Goal: Task Accomplishment & Management: Manage account settings

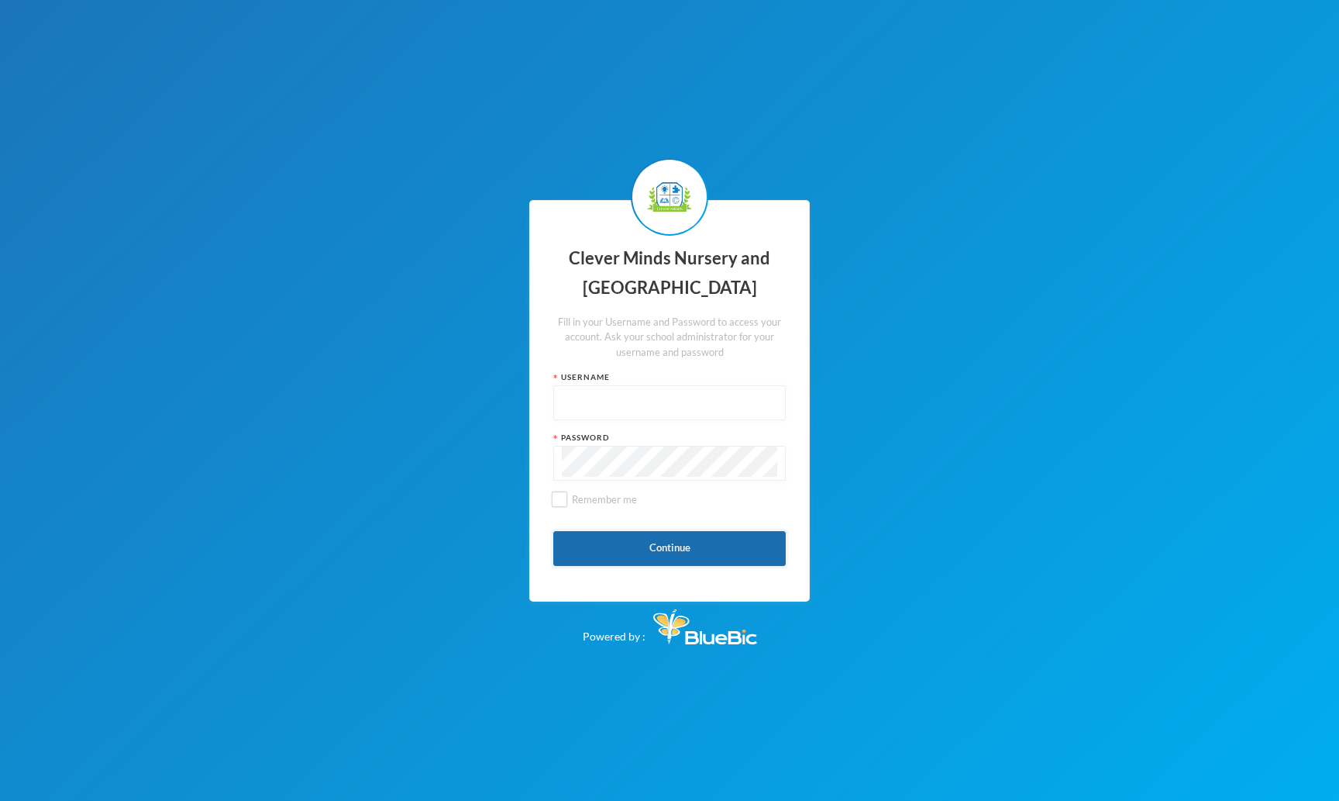
type input "admin"
click at [587, 557] on button "Continue" at bounding box center [669, 548] width 232 height 35
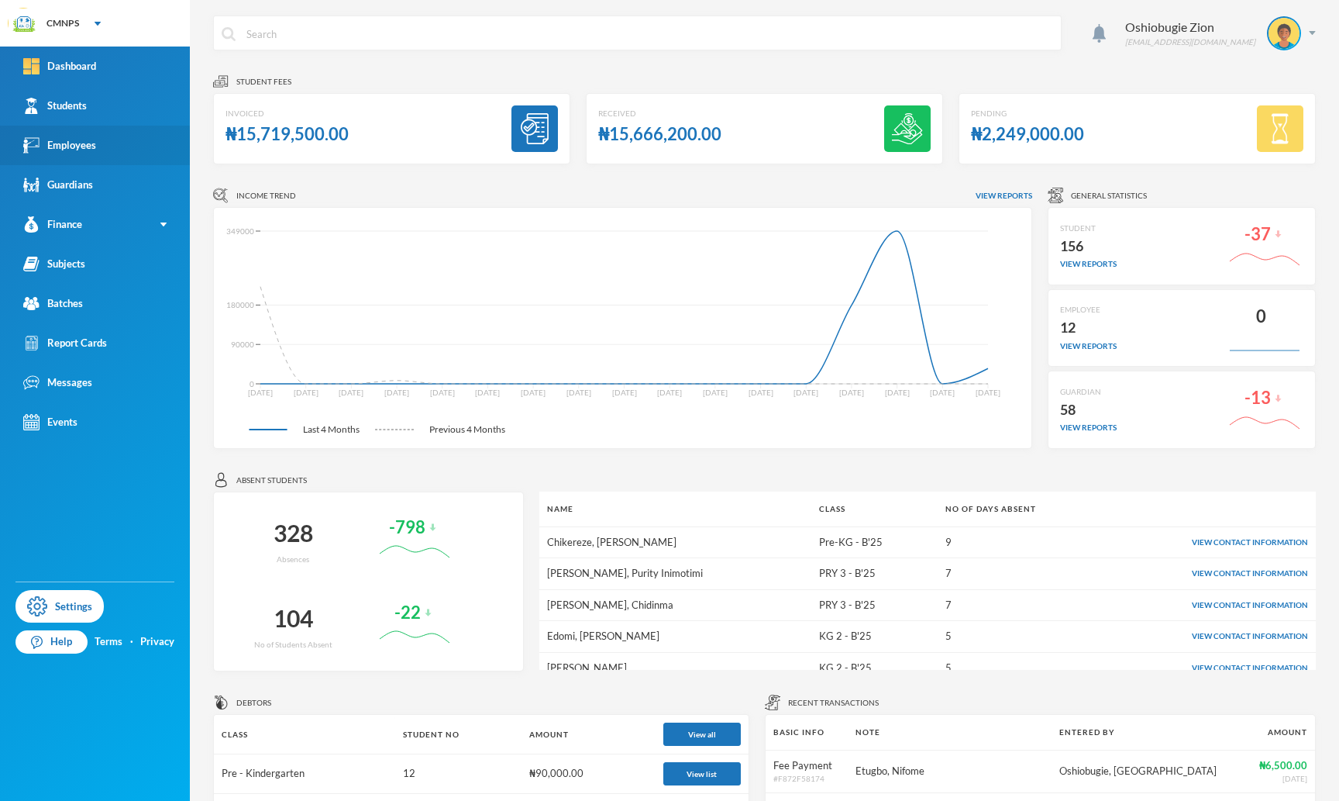
click at [88, 147] on div "Employees" at bounding box center [59, 145] width 73 height 16
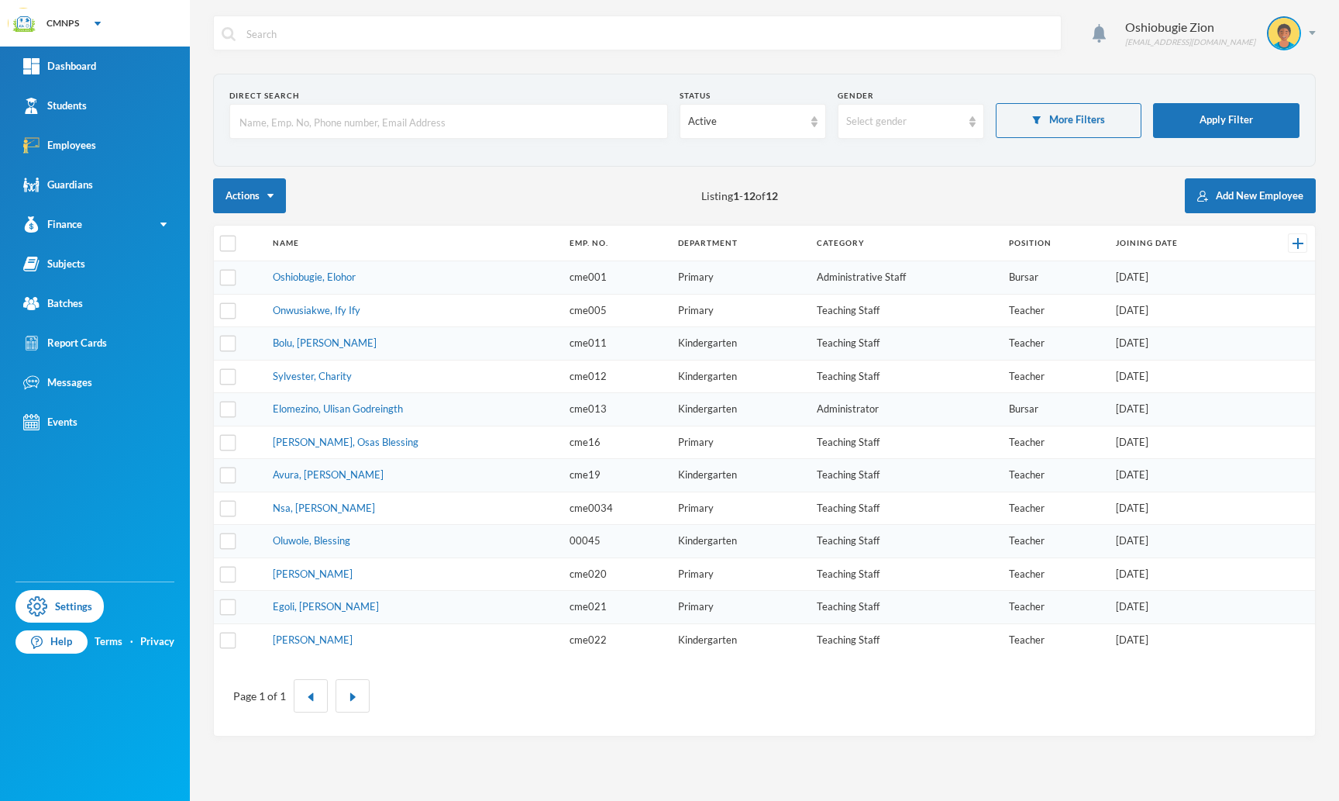
checkbox input "false"
click at [418, 119] on input "text" at bounding box center [449, 122] width 422 height 35
paste input "cme16"
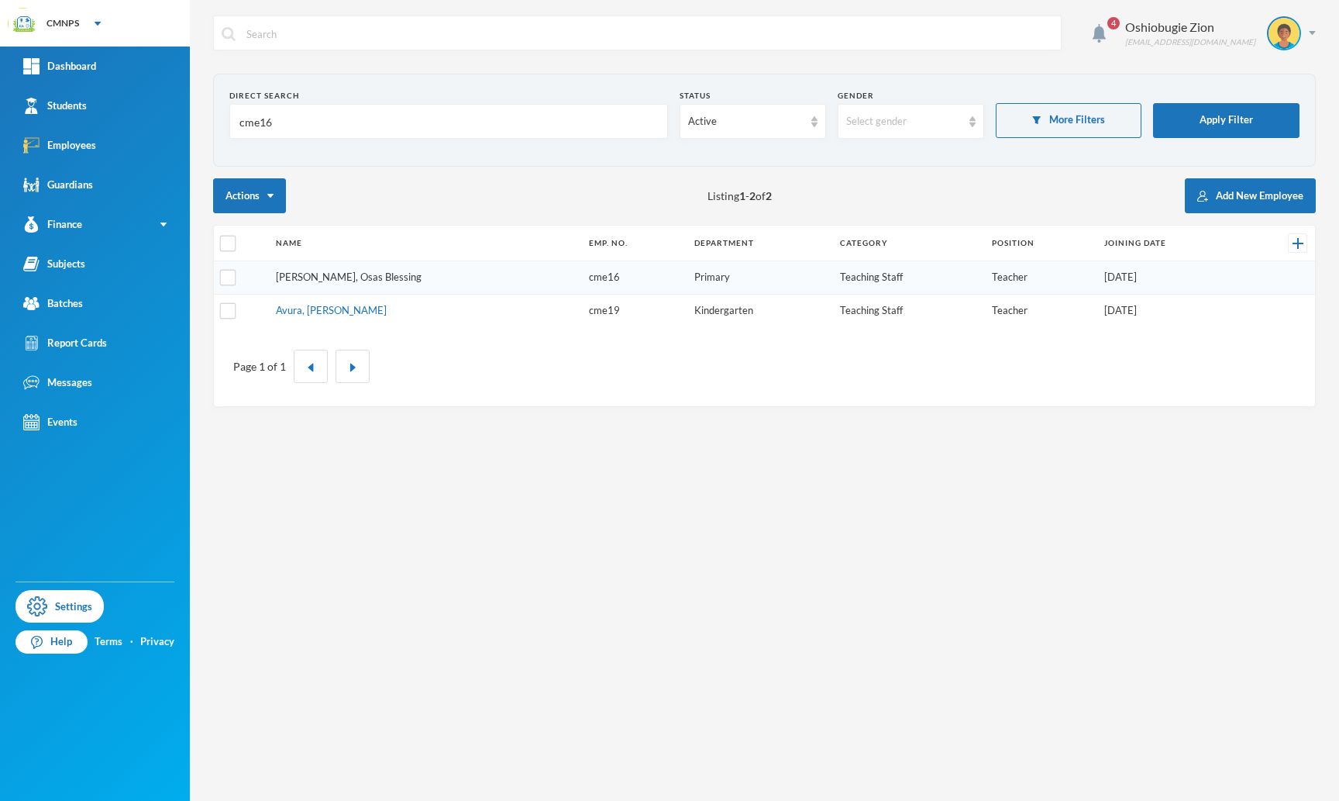
type input "cme16"
click at [356, 271] on link "[PERSON_NAME], Osas Blessing" at bounding box center [349, 276] width 146 height 12
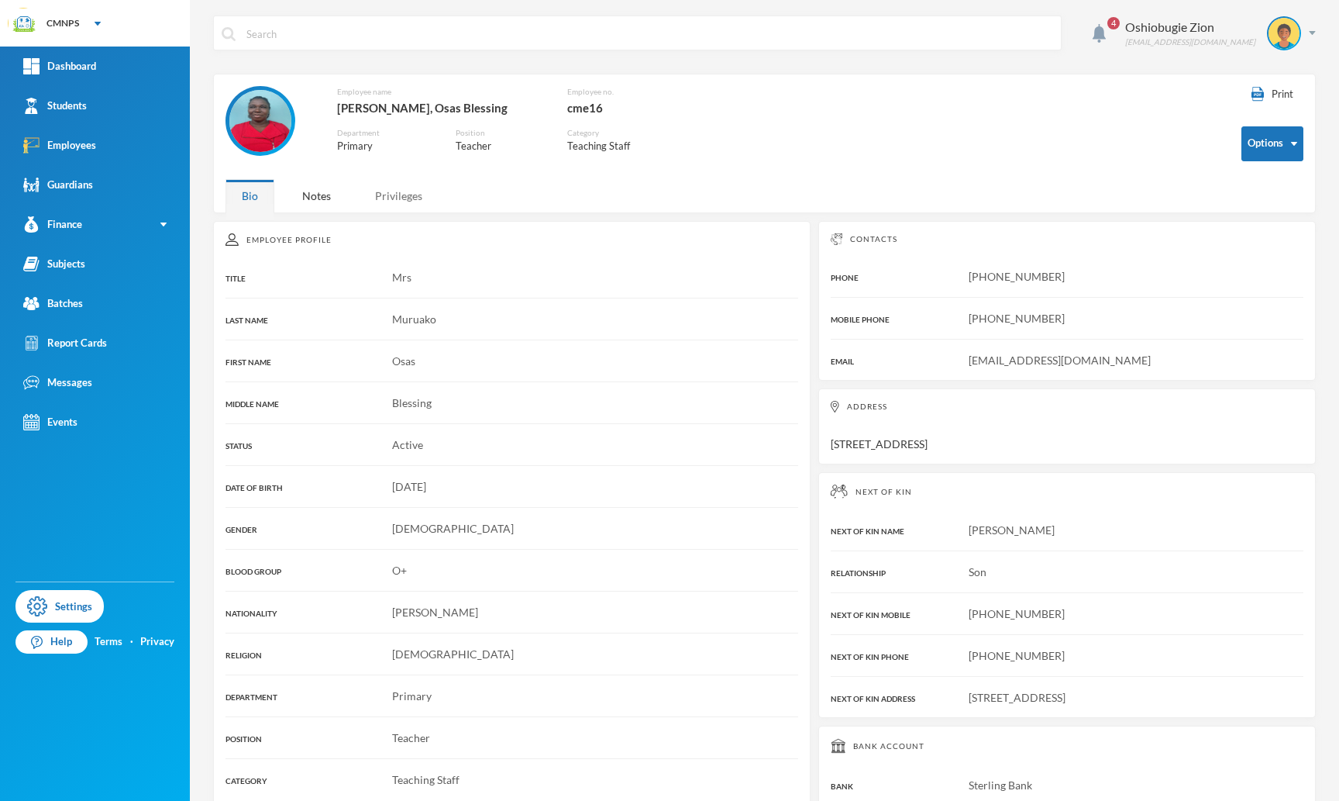
click at [389, 205] on div "Privileges" at bounding box center [399, 195] width 80 height 33
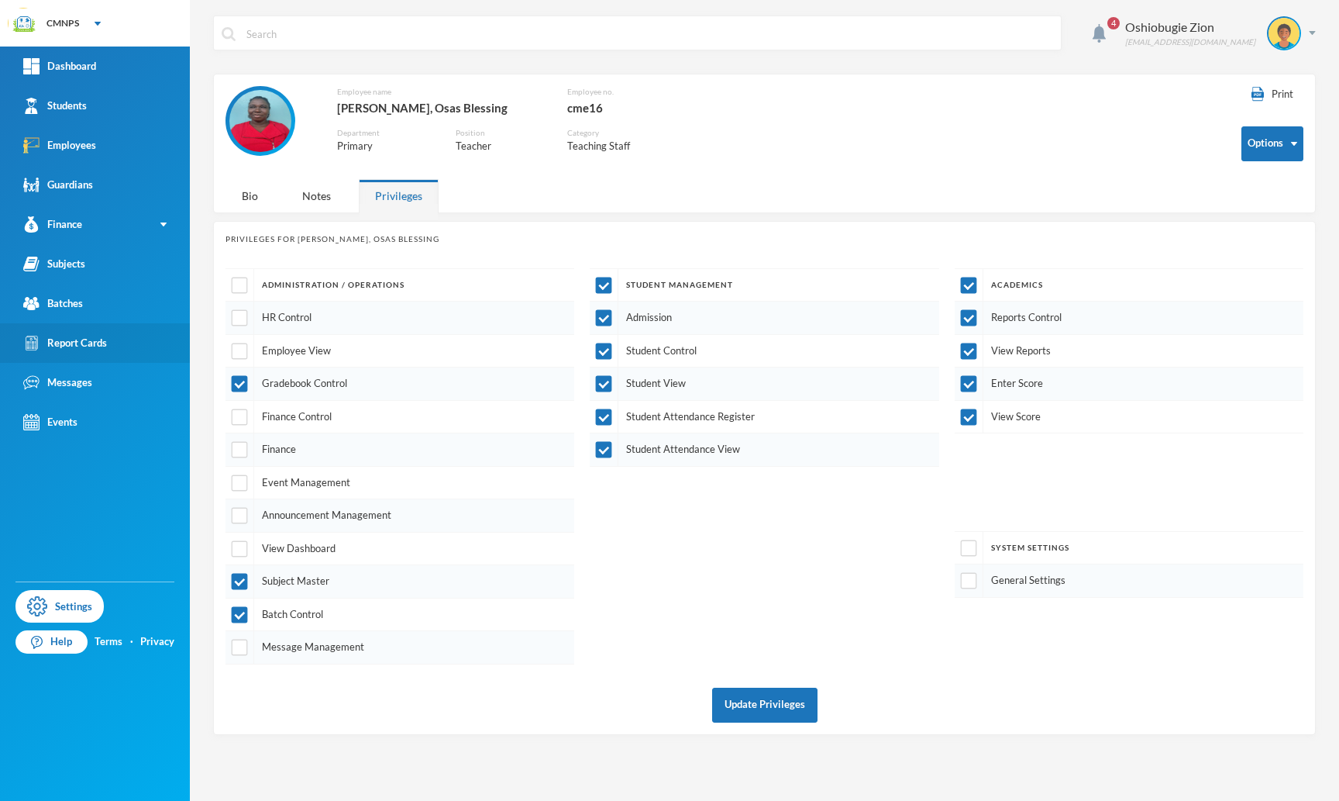
click at [105, 346] on div "Report Cards" at bounding box center [65, 343] width 84 height 16
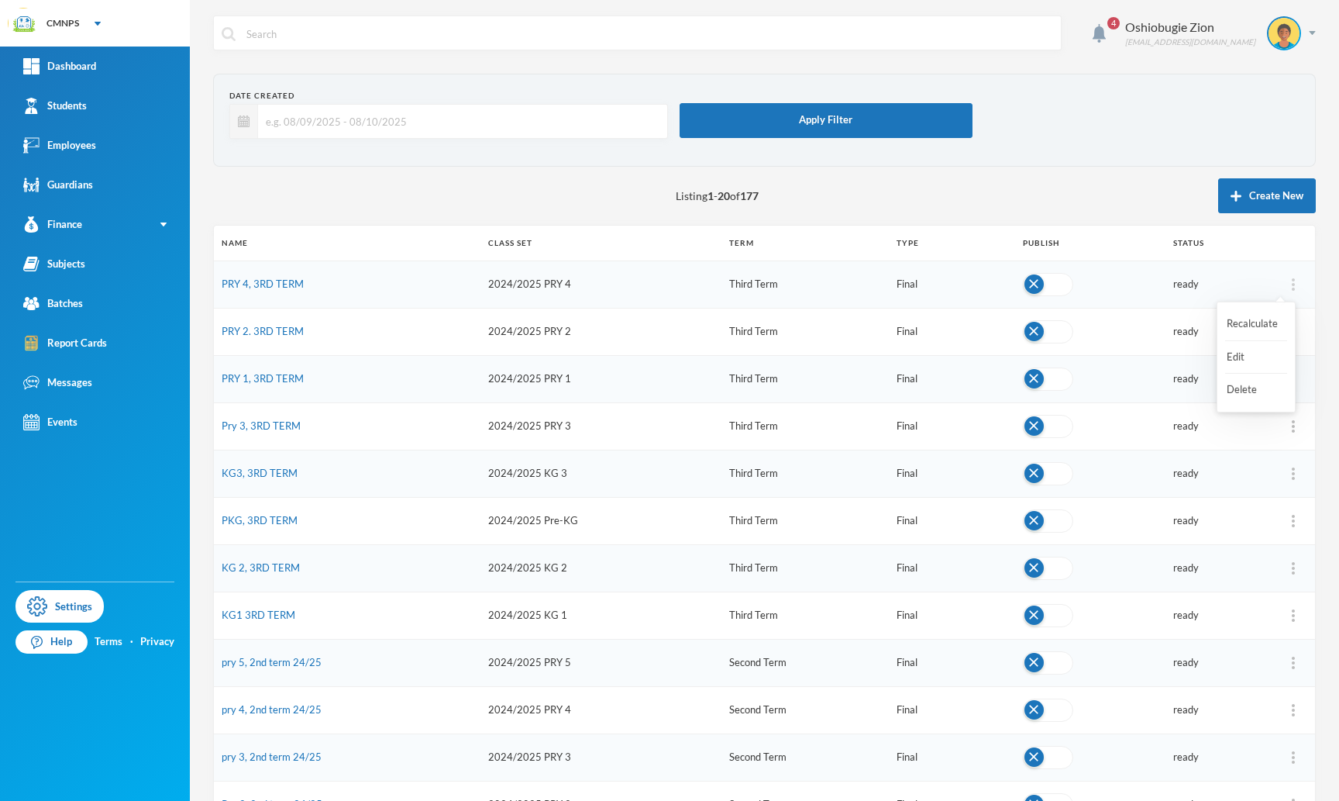
click at [1292, 284] on img at bounding box center [1293, 284] width 3 height 12
click at [1234, 265] on td "ready" at bounding box center [1219, 283] width 107 height 47
click at [282, 286] on link "PRY 4, 3RD TERM" at bounding box center [263, 283] width 82 height 12
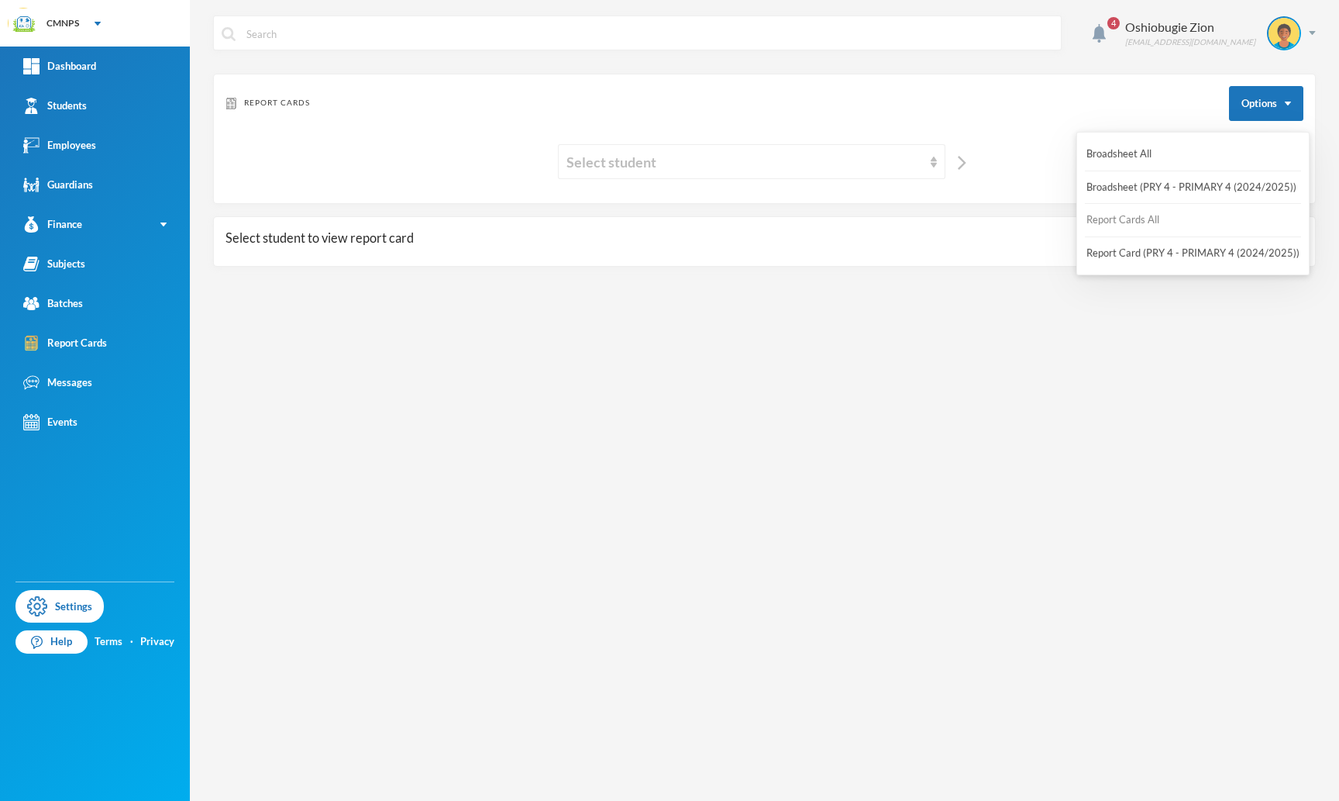
click at [1145, 216] on button "Report Cards All" at bounding box center [1123, 220] width 76 height 28
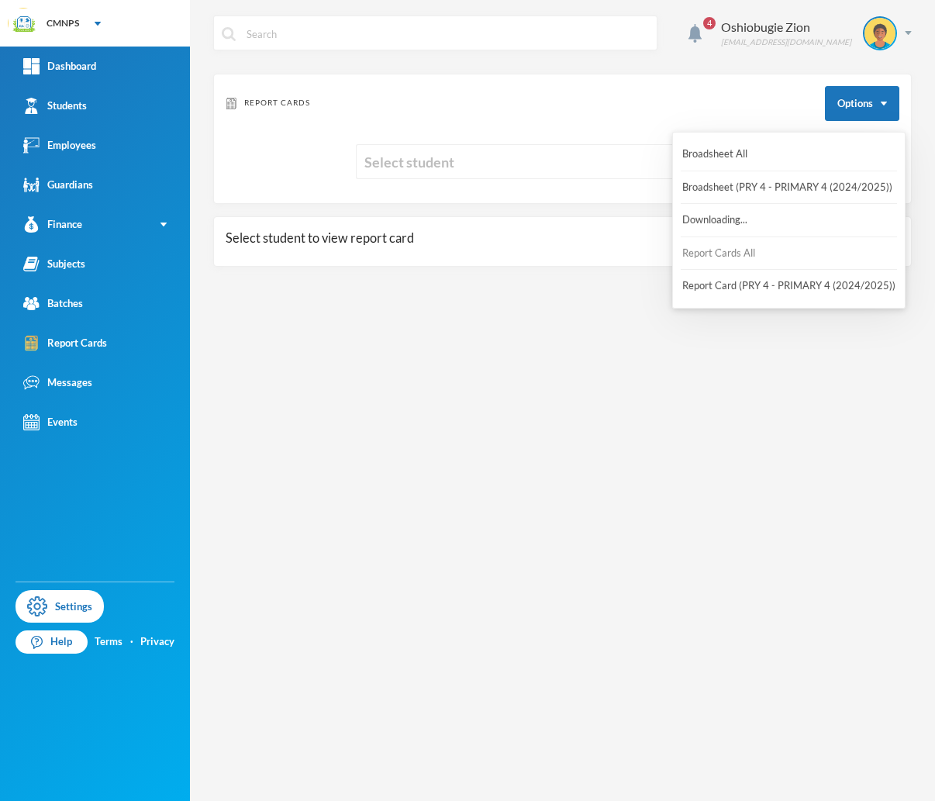
click at [729, 259] on button "Report Cards All" at bounding box center [718, 253] width 76 height 28
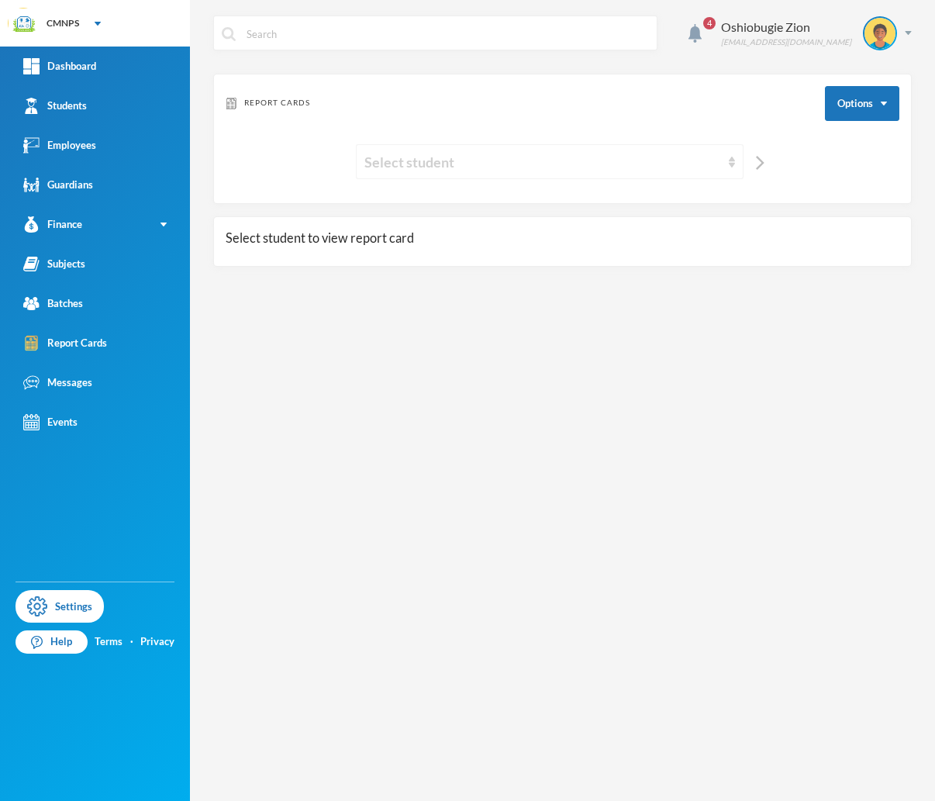
click at [696, 168] on div "Select student" at bounding box center [542, 162] width 356 height 22
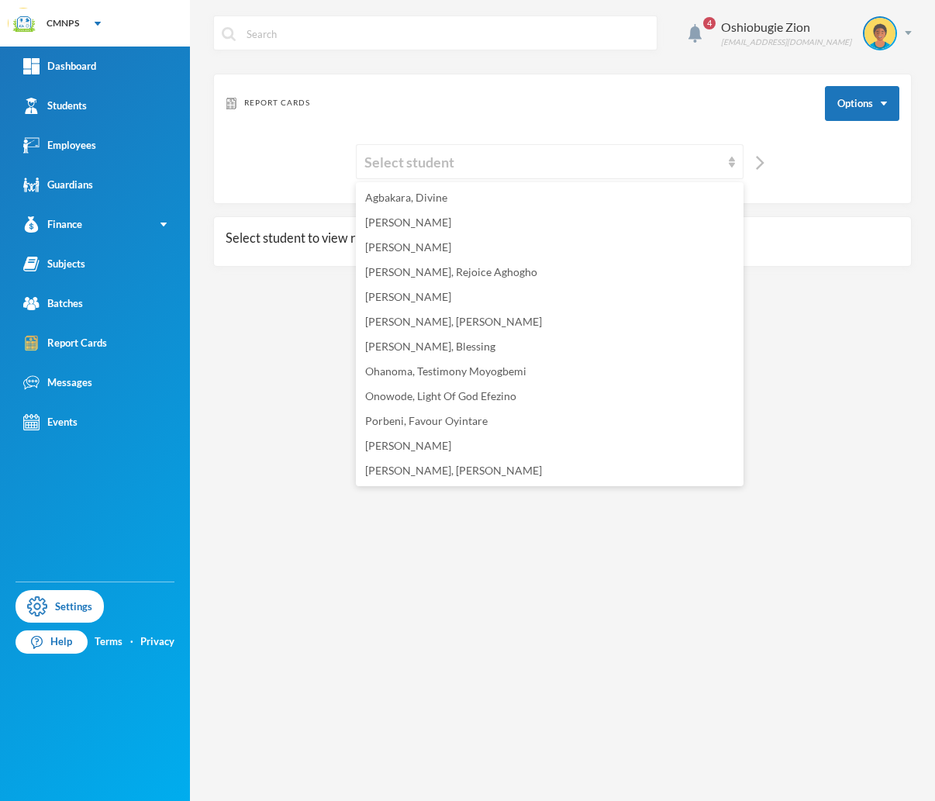
click at [863, 167] on div "Select student" at bounding box center [562, 161] width 673 height 35
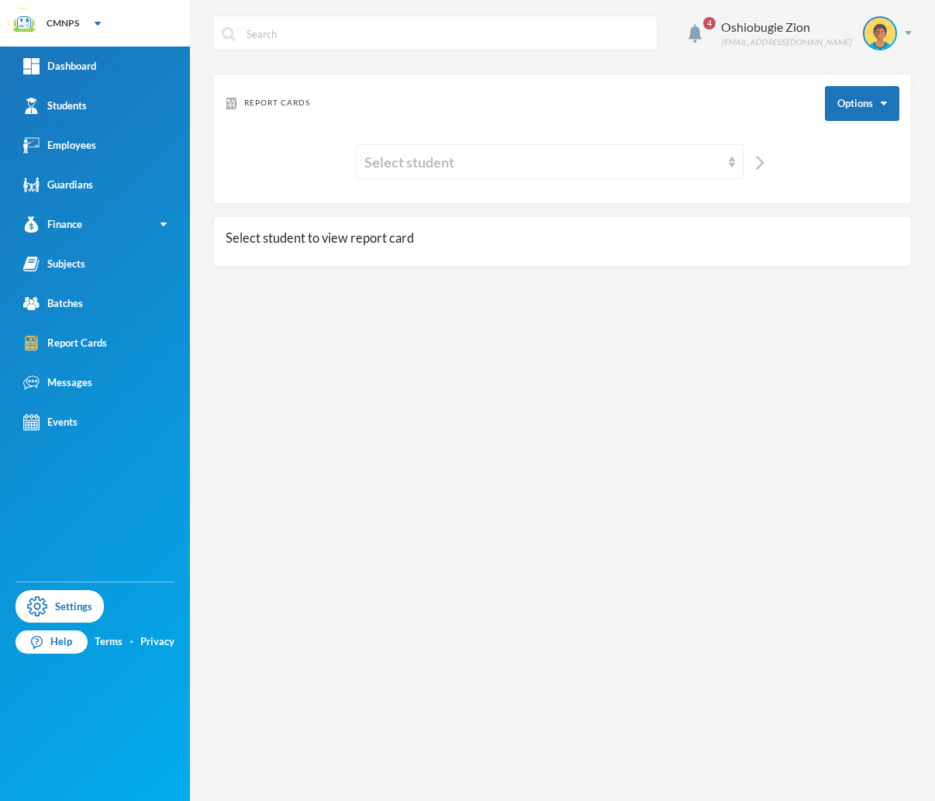
click at [863, 167] on div "Select student" at bounding box center [562, 161] width 673 height 35
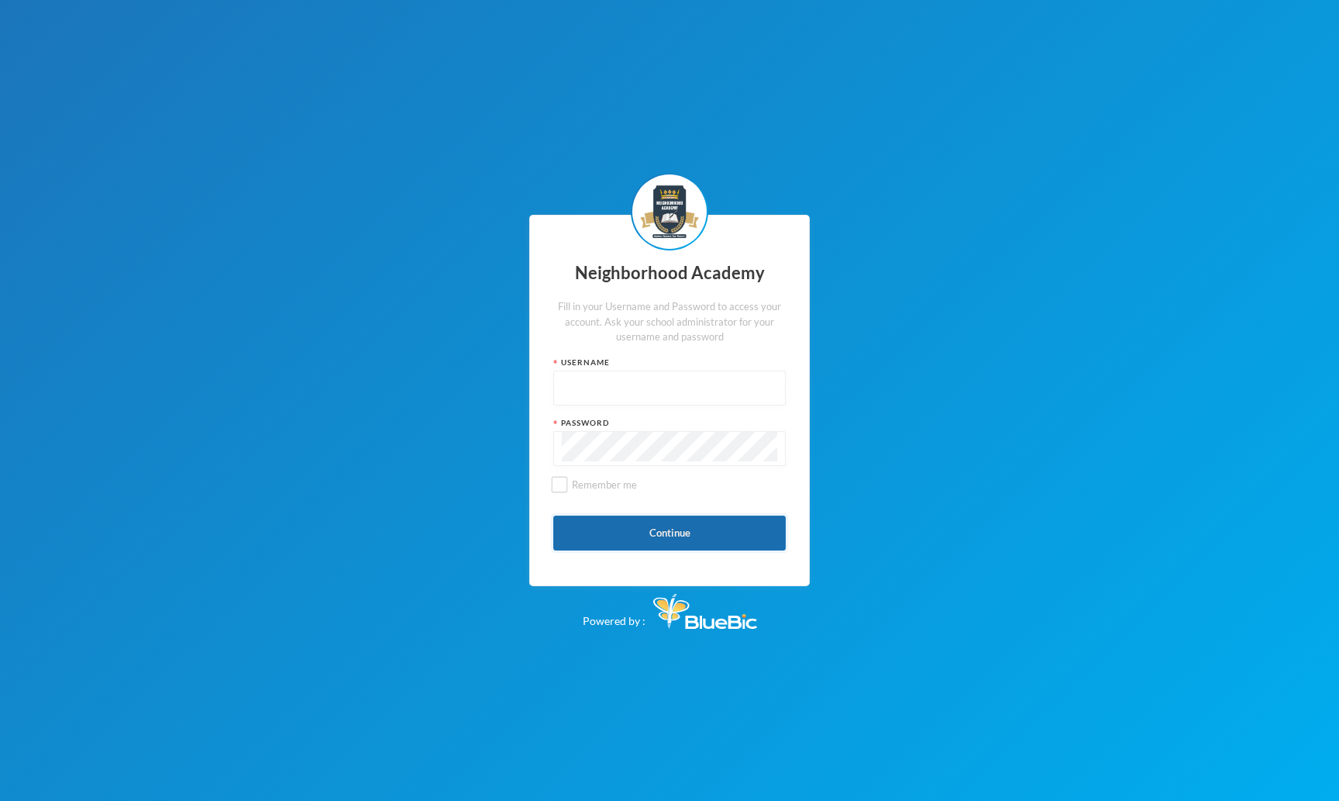
type input "admin"
click at [618, 525] on button "Continue" at bounding box center [669, 532] width 232 height 35
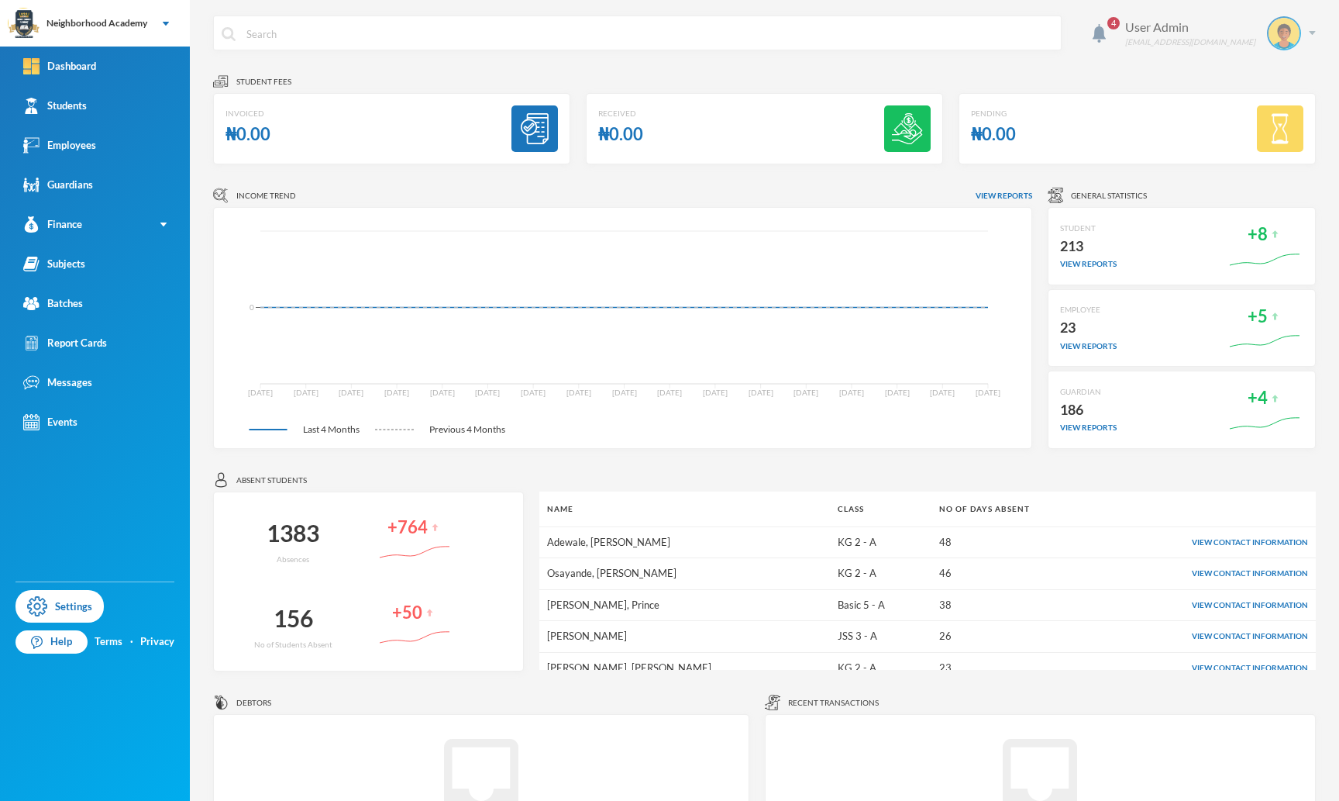
click at [1283, 24] on img at bounding box center [1284, 33] width 31 height 31
click at [1258, 76] on div "My Profile" at bounding box center [1263, 77] width 70 height 16
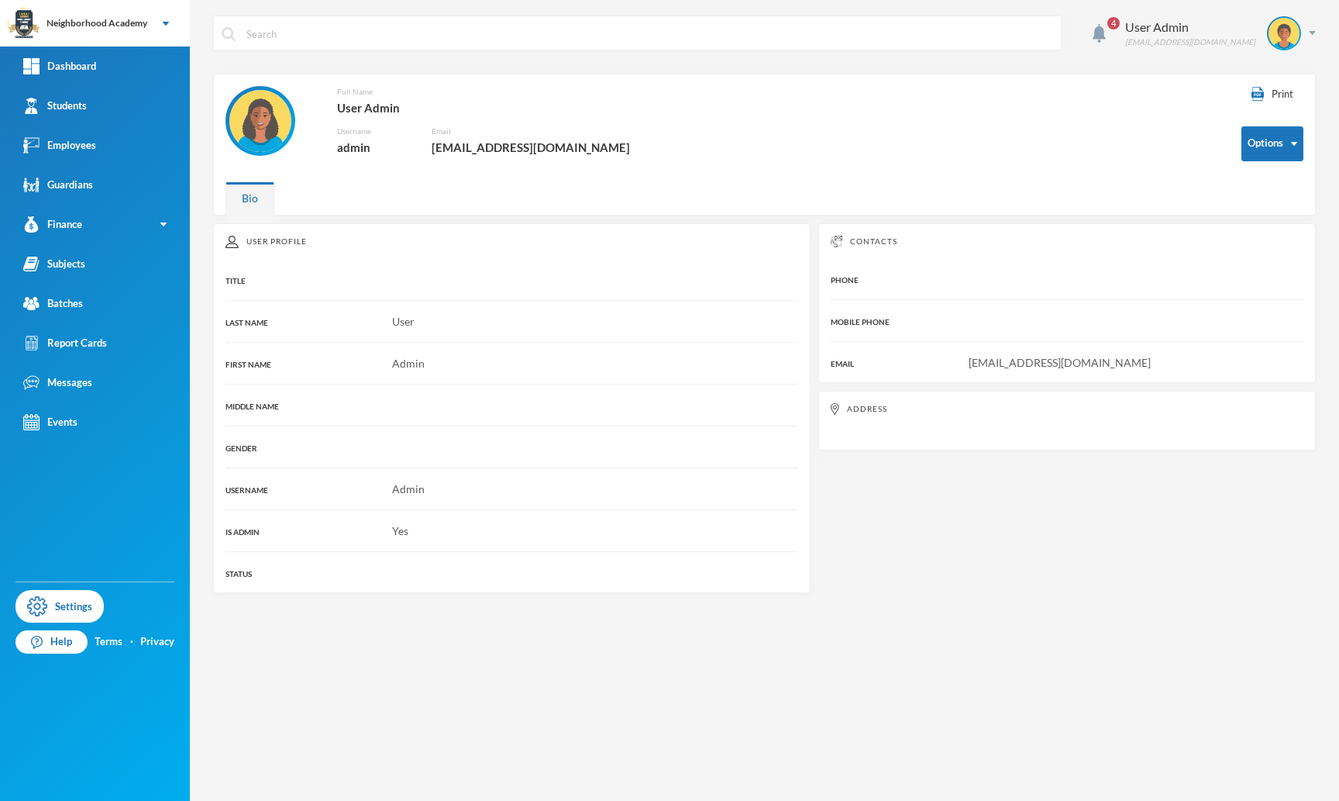
click at [1337, 89] on div "4 User Admin admin@bluebic.com Print Options Full Name User Admin Username admi…" at bounding box center [764, 400] width 1149 height 801
click at [1272, 185] on button "Change Password" at bounding box center [1257, 194] width 101 height 28
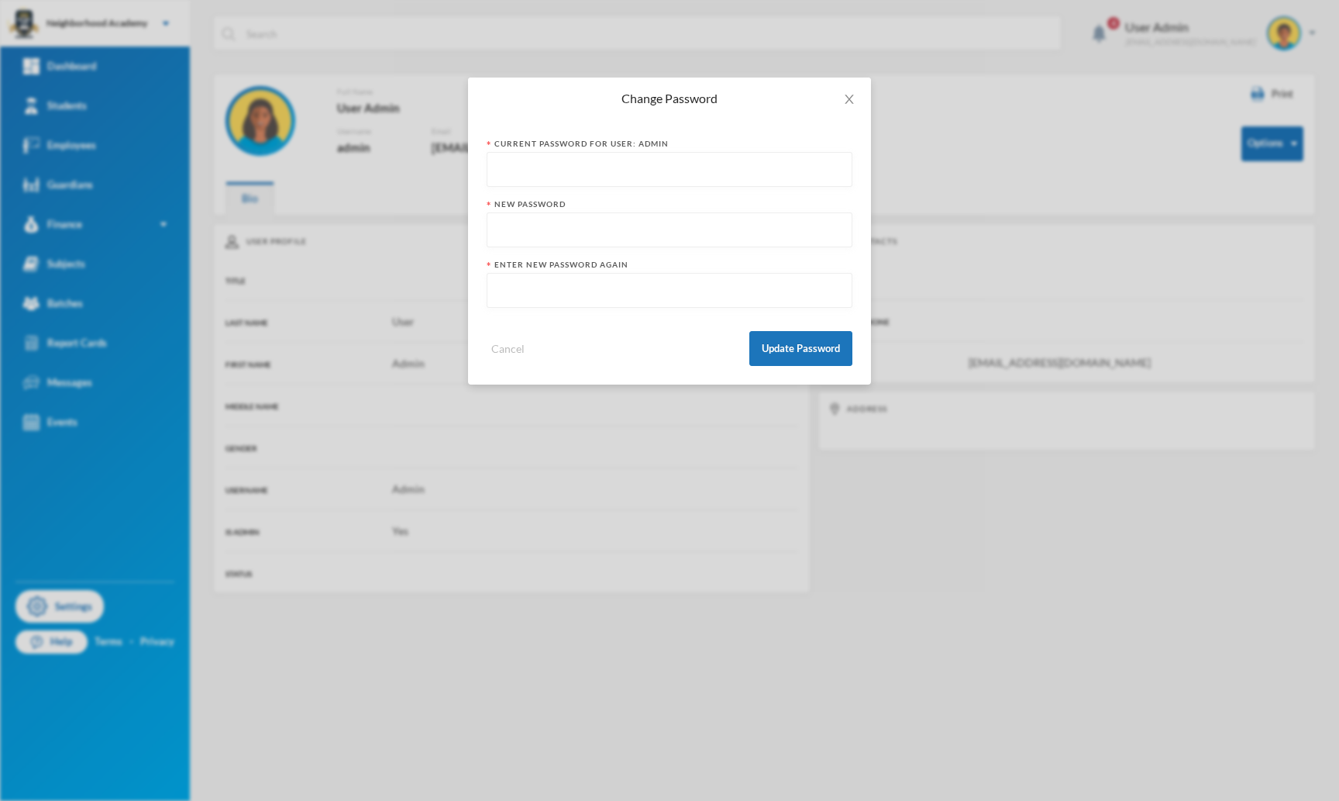
click at [694, 167] on input "text" at bounding box center [669, 170] width 349 height 35
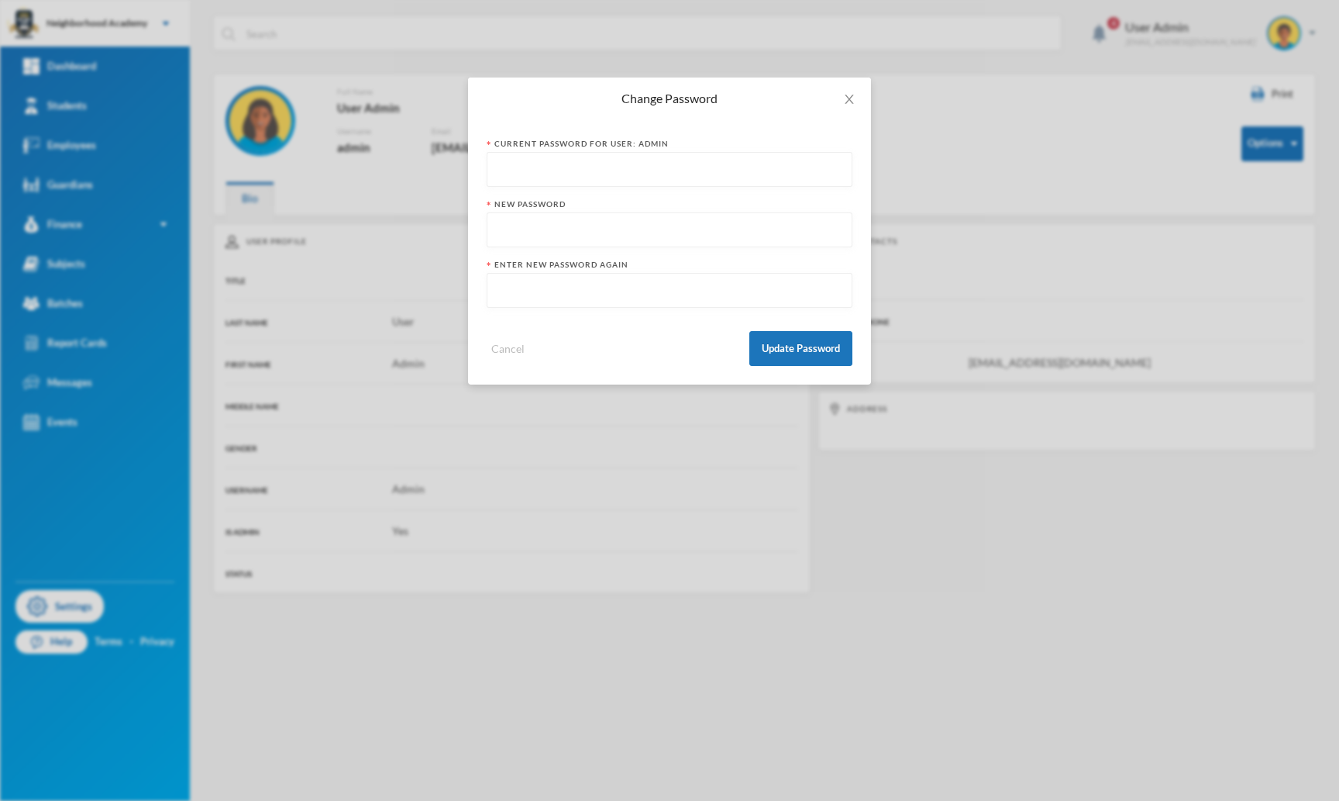
click at [694, 167] on input "text" at bounding box center [669, 170] width 349 height 35
paste input "y"
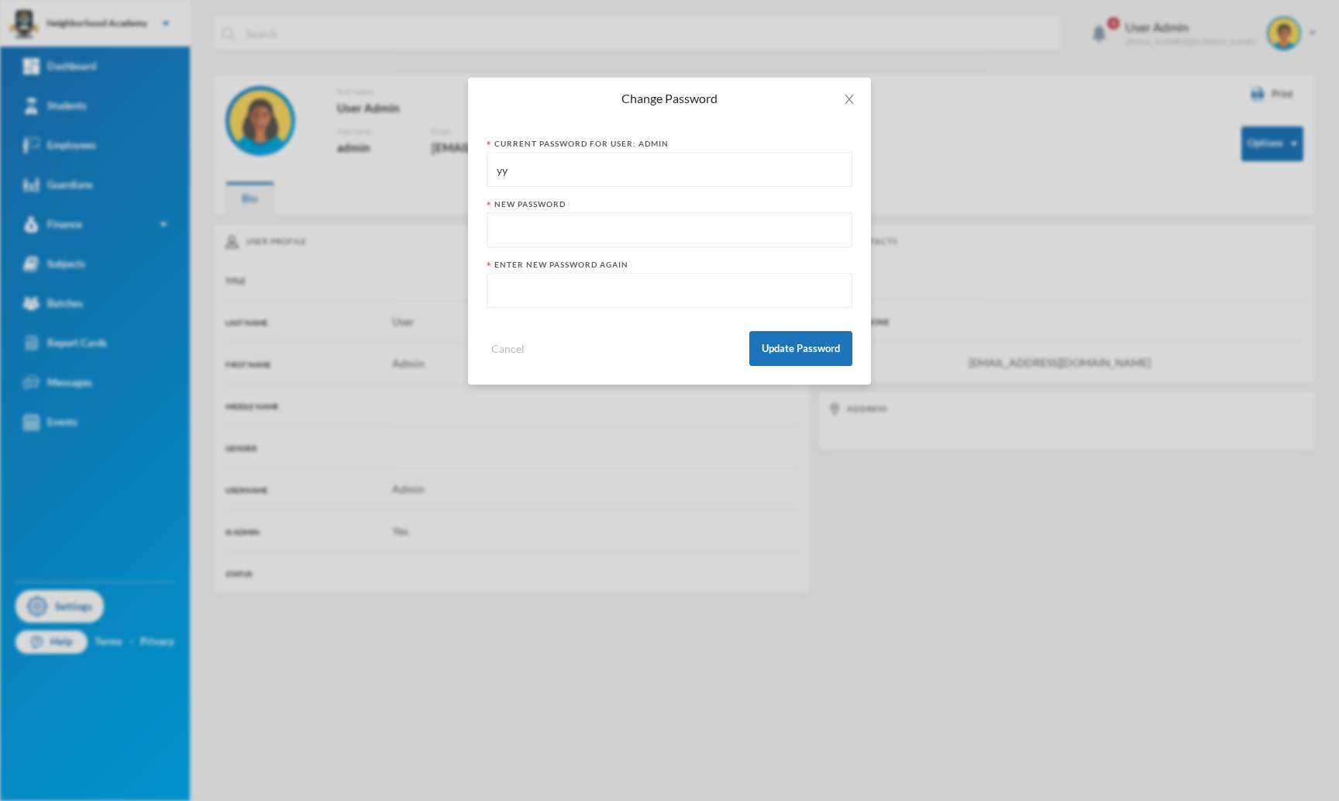
click at [687, 159] on input "yy" at bounding box center [669, 170] width 349 height 35
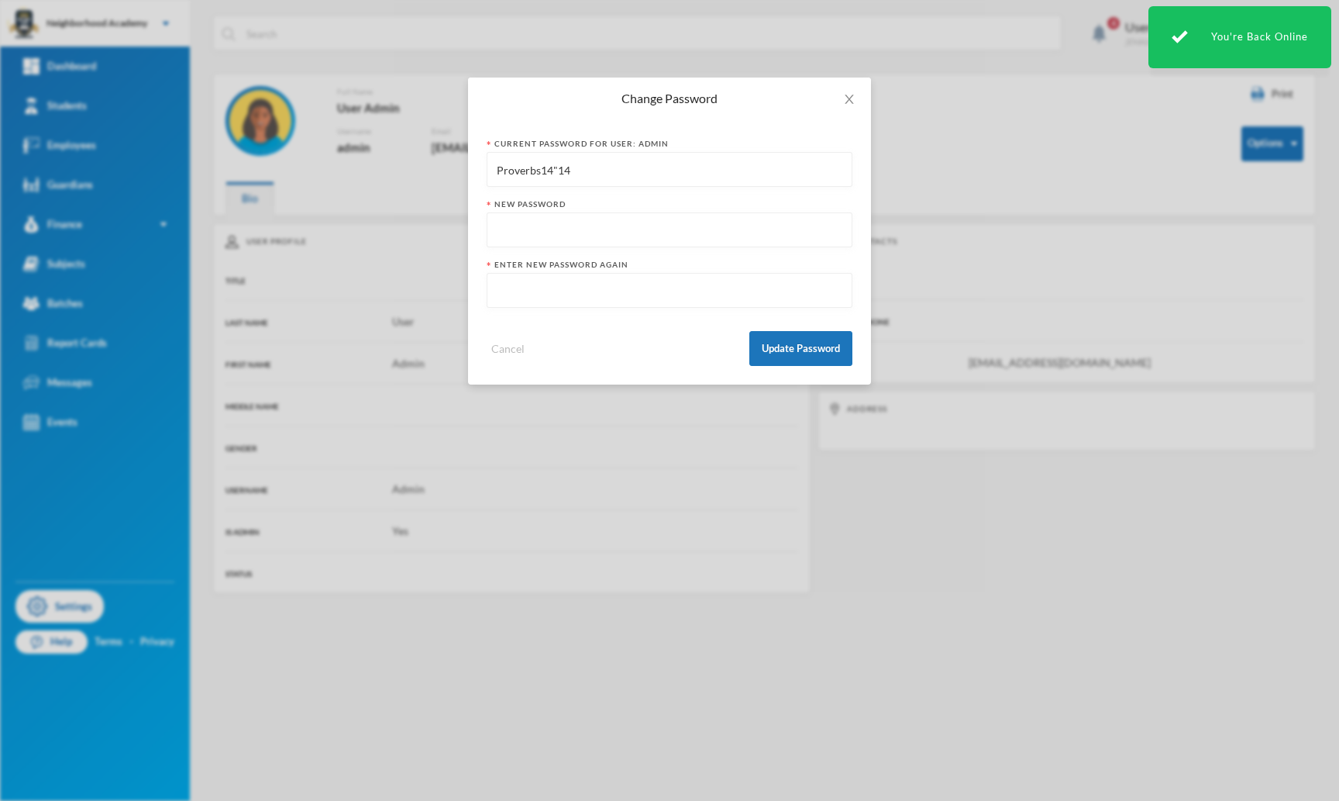
type input "Proverbs14"14"
click at [581, 240] on input "text" at bounding box center [669, 230] width 349 height 35
click at [582, 232] on input "text" at bounding box center [669, 230] width 349 height 35
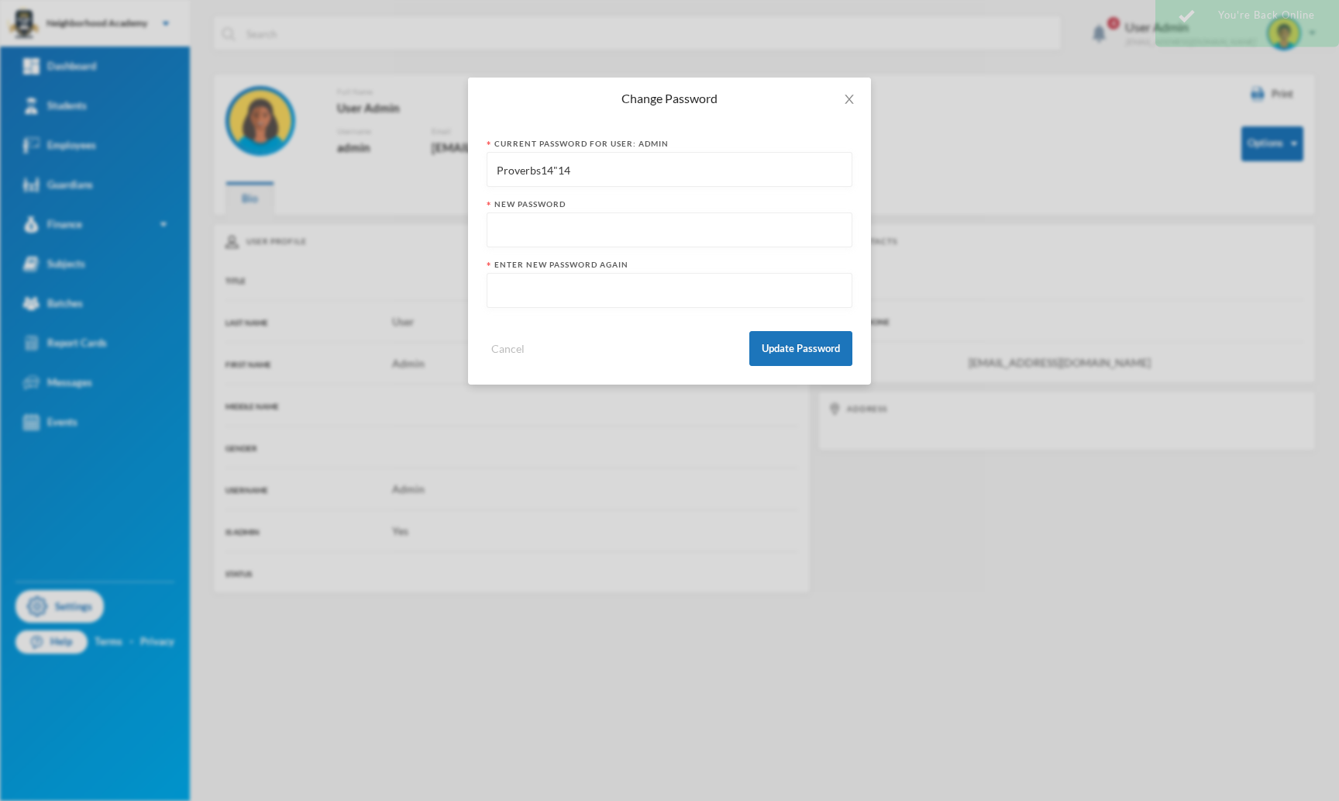
click at [582, 232] on input "text" at bounding box center [669, 230] width 349 height 35
type input "admin123"
click at [648, 297] on input "text" at bounding box center [669, 291] width 349 height 35
type input "admin123"
click at [558, 165] on input "Proverbs14"14" at bounding box center [669, 170] width 349 height 35
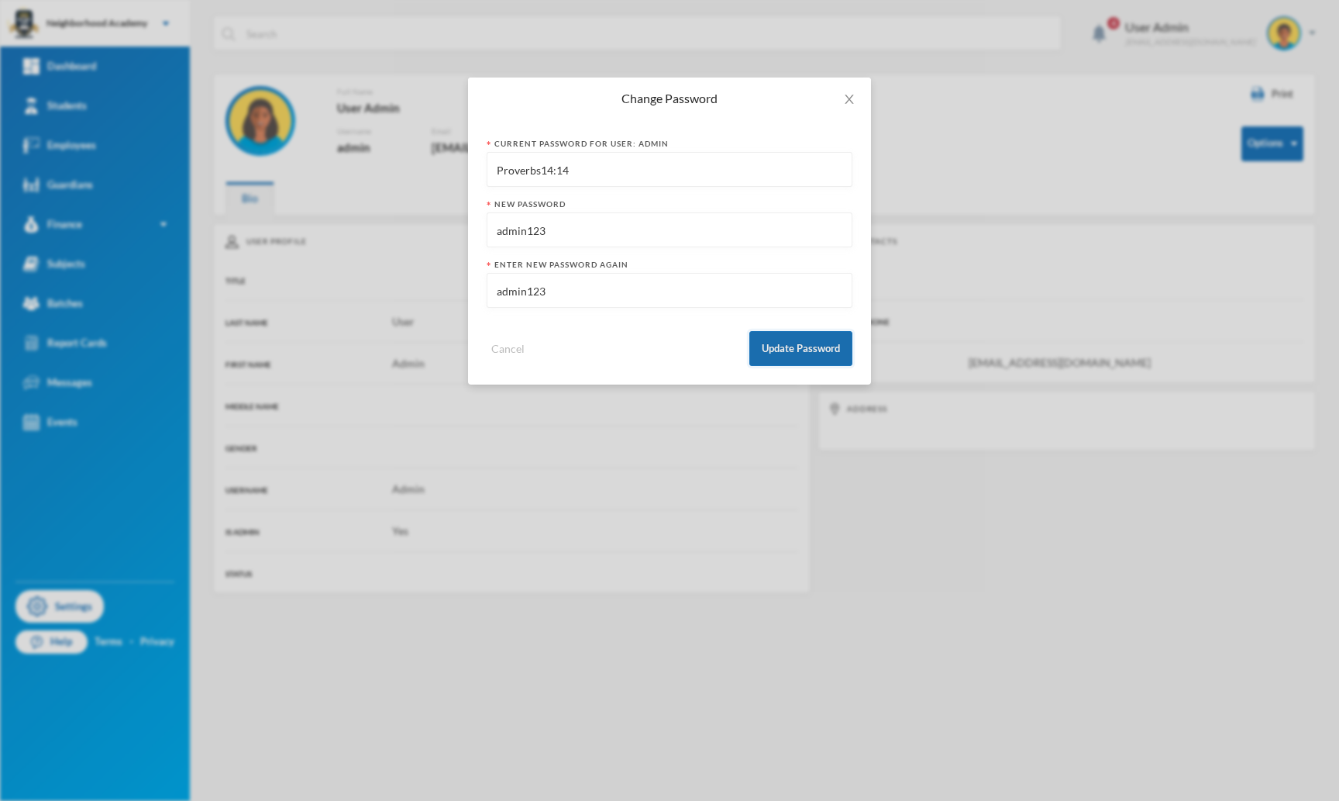
type input "Proverbs14:14"
click at [794, 344] on button "Update Password" at bounding box center [800, 348] width 103 height 35
